Goal: Task Accomplishment & Management: Use online tool/utility

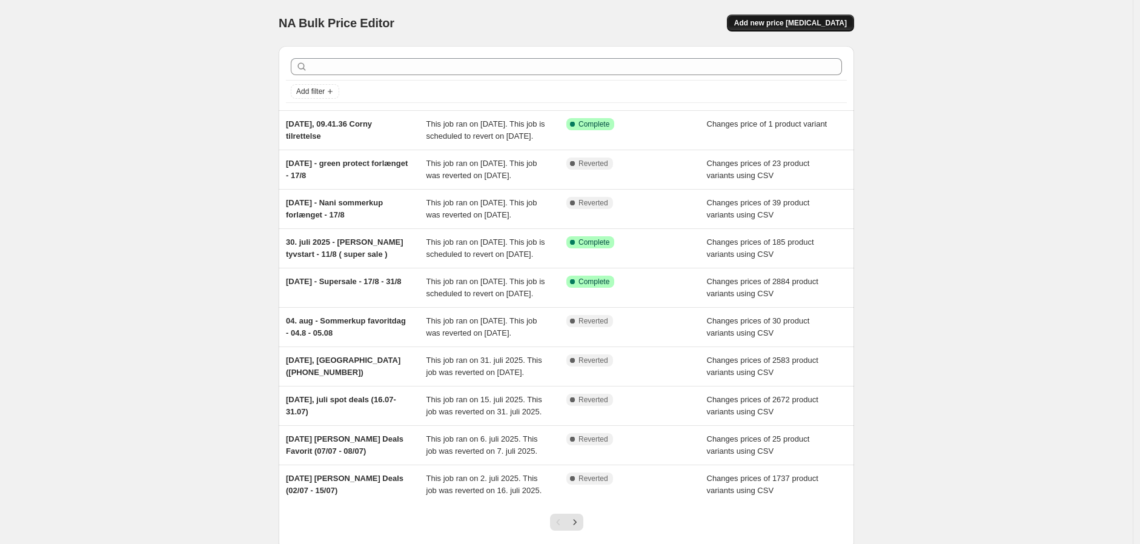
click at [809, 28] on button "Add new price [MEDICAL_DATA]" at bounding box center [790, 23] width 127 height 17
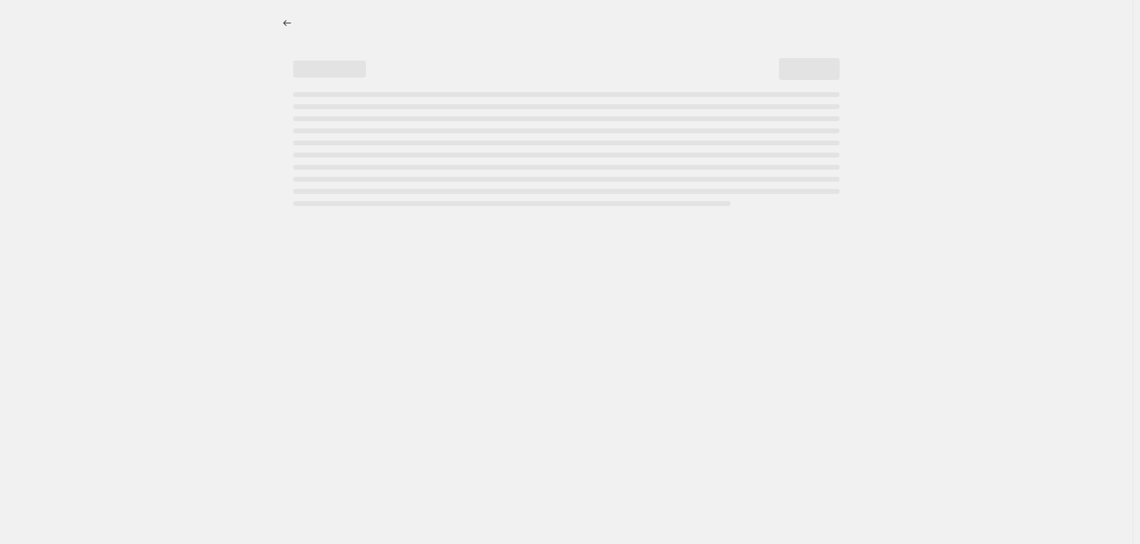
select select "percentage"
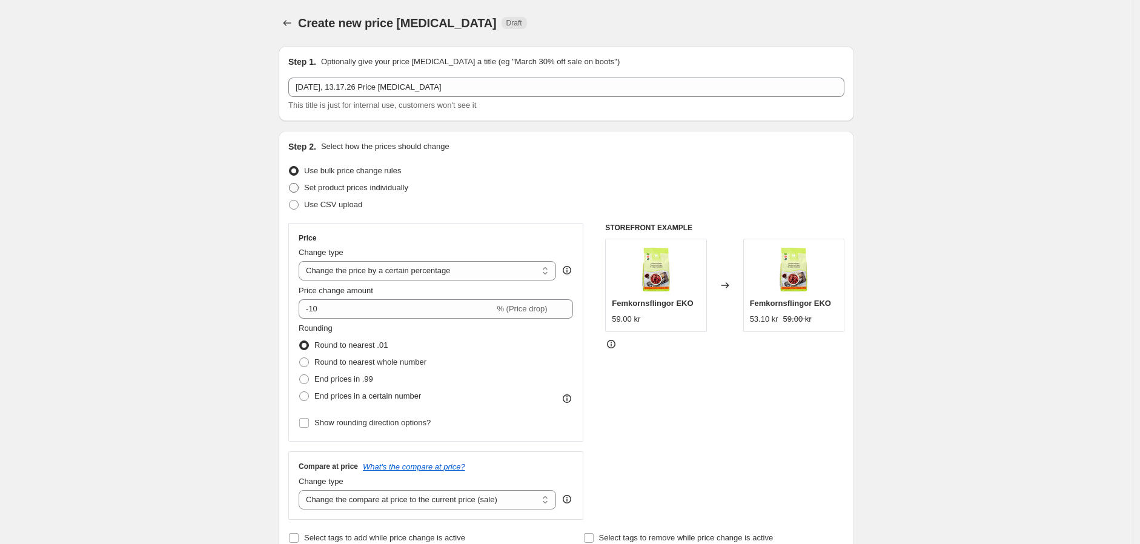
click at [349, 188] on span "Set product prices individually" at bounding box center [356, 187] width 104 height 9
click at [290, 184] on input "Set product prices individually" at bounding box center [289, 183] width 1 height 1
radio input "true"
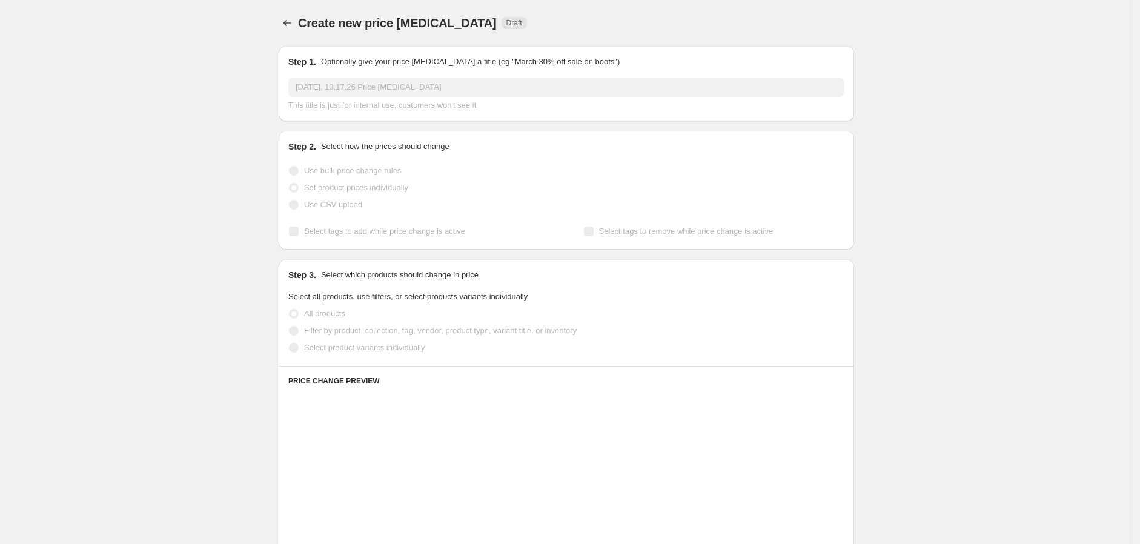
click at [339, 202] on span "Use CSV upload" at bounding box center [333, 204] width 58 height 9
click at [318, 207] on span "Use CSV upload" at bounding box center [333, 204] width 58 height 9
click at [290, 200] on input "Use CSV upload" at bounding box center [289, 200] width 1 height 1
radio input "true"
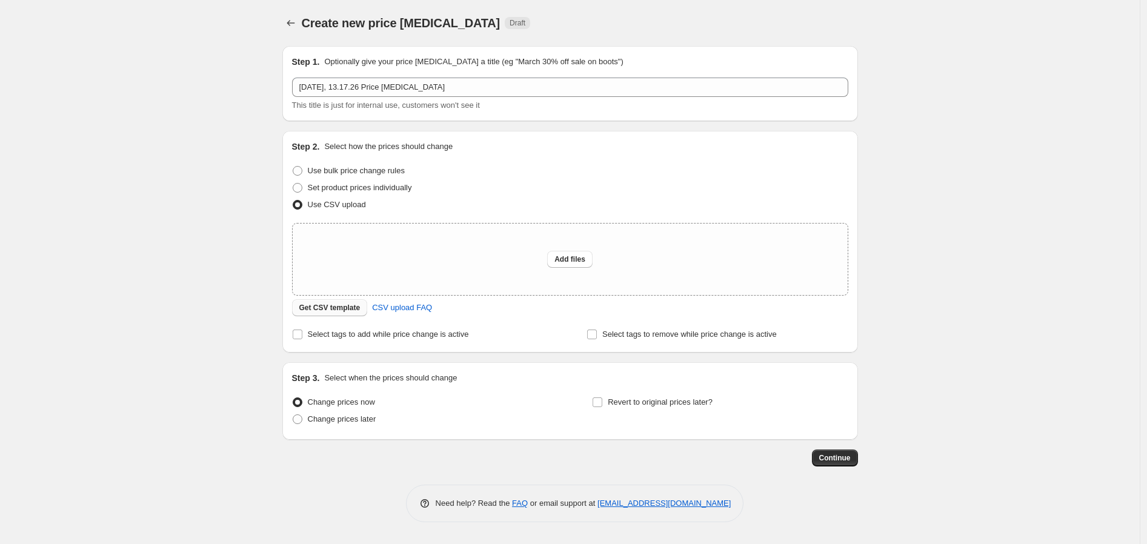
click at [330, 310] on span "Get CSV template" at bounding box center [329, 308] width 61 height 10
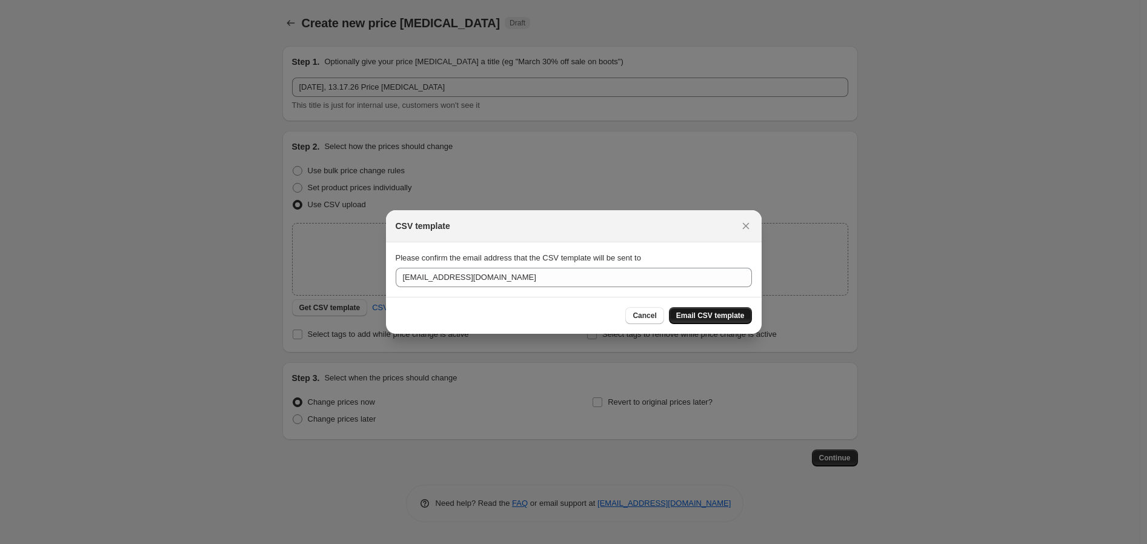
click at [691, 310] on button "Email CSV template" at bounding box center [710, 315] width 83 height 17
